Goal: Register for event/course

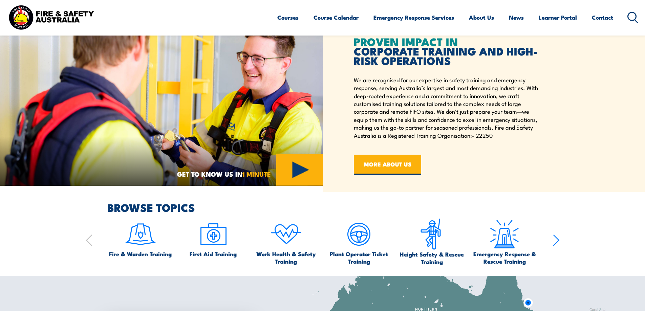
scroll to position [203, 0]
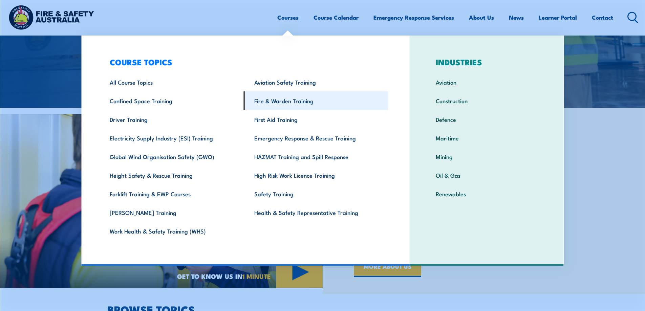
click at [276, 103] on link "Fire & Warden Training" at bounding box center [316, 100] width 145 height 19
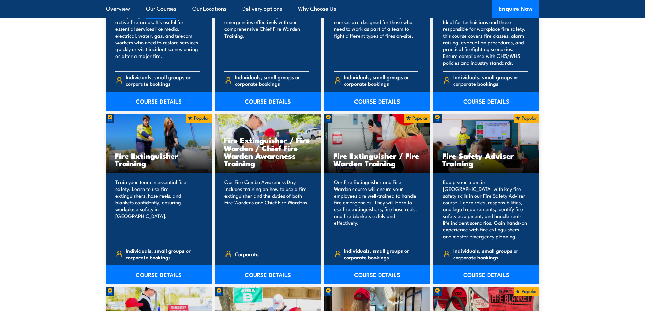
scroll to position [678, 0]
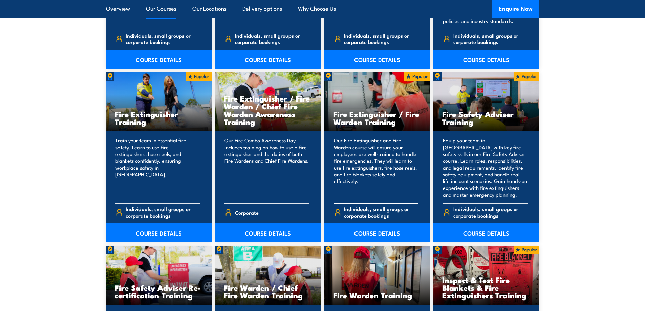
click at [369, 234] on link "COURSE DETAILS" at bounding box center [378, 233] width 106 height 19
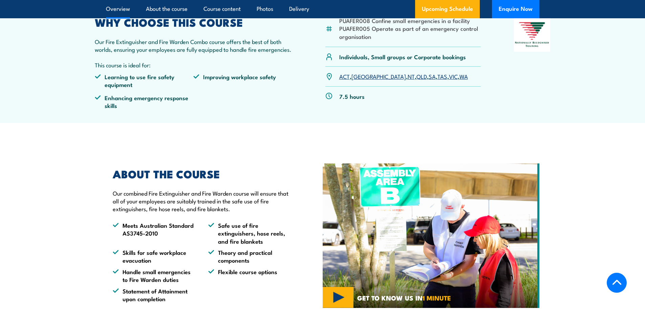
scroll to position [102, 0]
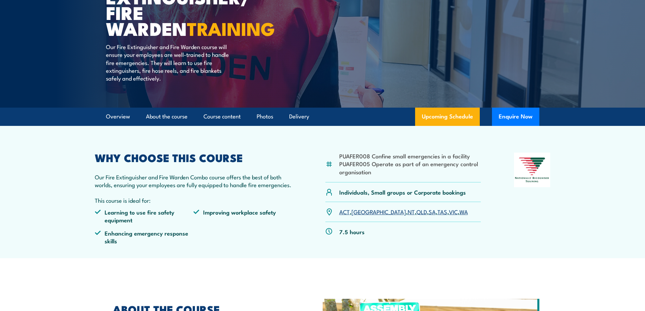
click at [460, 211] on link "WA" at bounding box center [464, 212] width 8 height 8
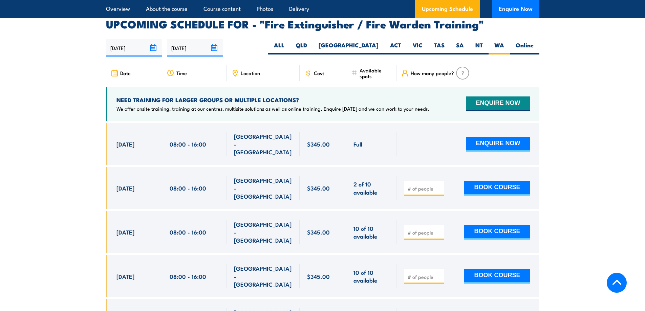
scroll to position [1113, 0]
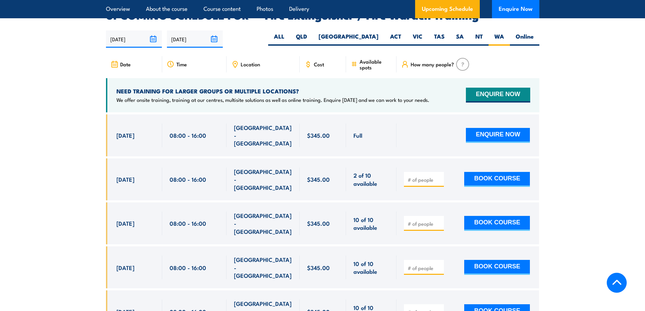
click at [302, 203] on div "$345.00" at bounding box center [323, 224] width 47 height 42
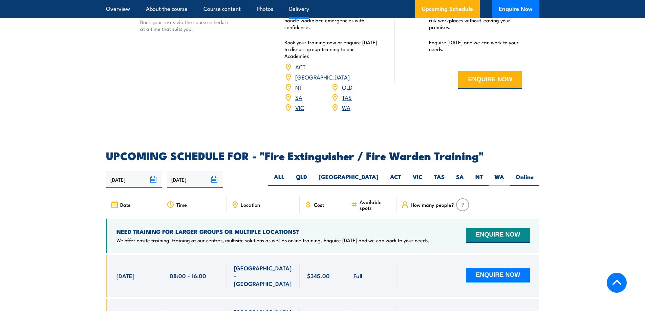
scroll to position [909, 0]
